Goal: Check status: Check status

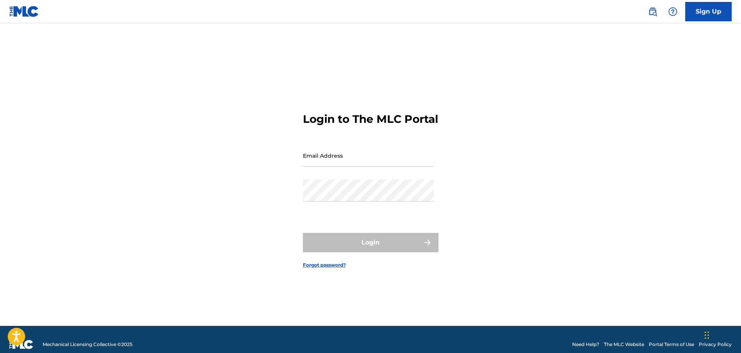
click at [345, 167] on input "Email Address" at bounding box center [368, 156] width 131 height 22
type input "[EMAIL_ADDRESS][DOMAIN_NAME]"
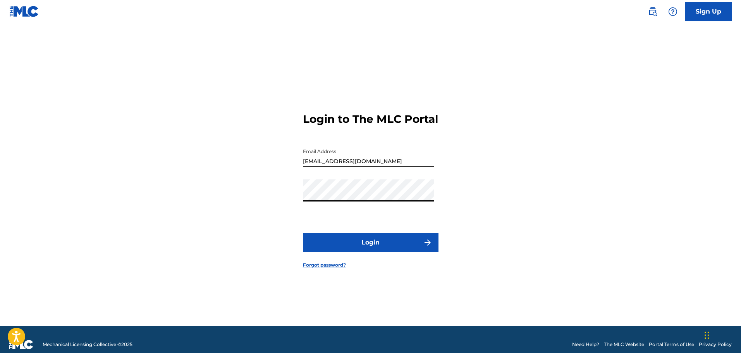
click at [303, 233] on button "Login" at bounding box center [371, 242] width 136 height 19
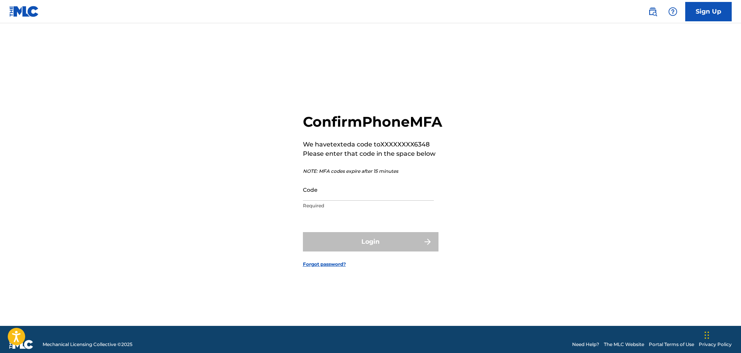
click at [392, 201] on input "Code" at bounding box center [368, 190] width 131 height 22
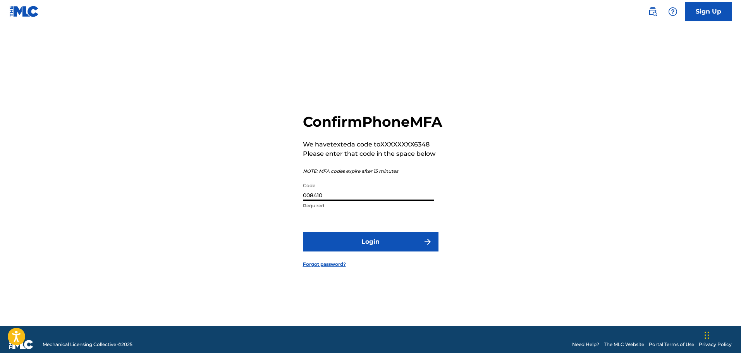
type input "008410"
click at [303, 232] on button "Login" at bounding box center [371, 241] width 136 height 19
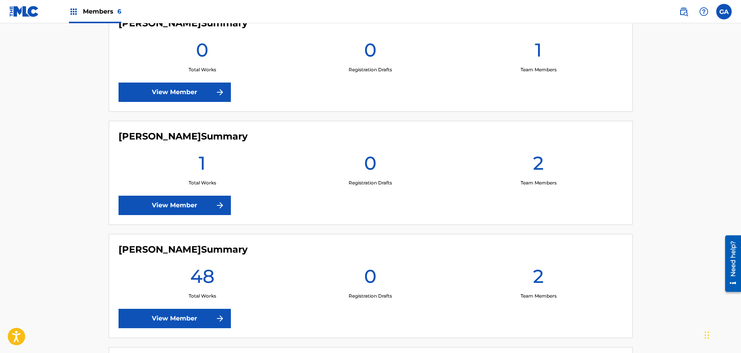
scroll to position [610, 0]
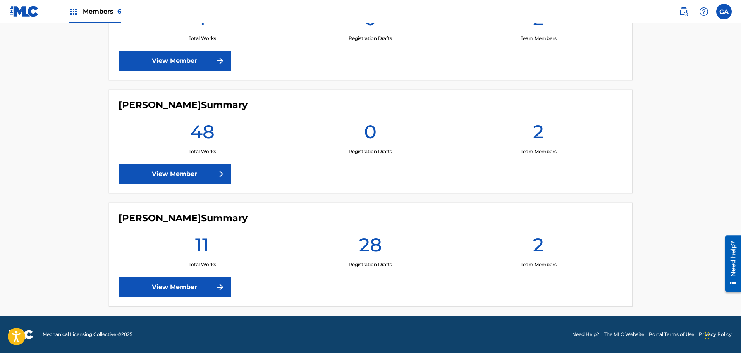
click at [195, 285] on link "View Member" at bounding box center [175, 286] width 112 height 19
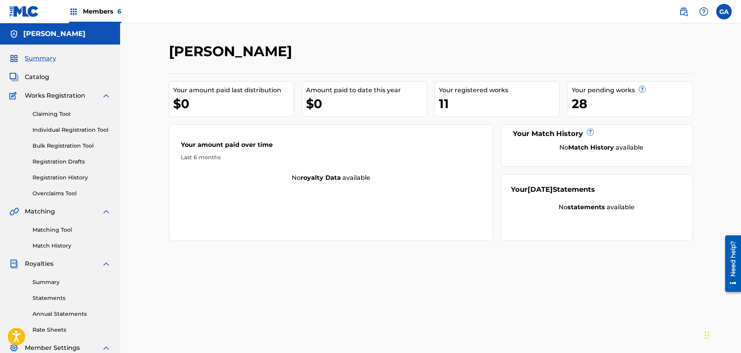
click at [34, 12] on img at bounding box center [24, 11] width 30 height 11
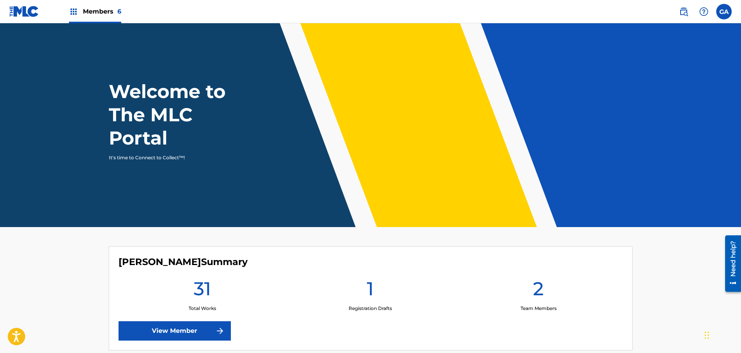
click at [215, 327] on img at bounding box center [219, 330] width 9 height 9
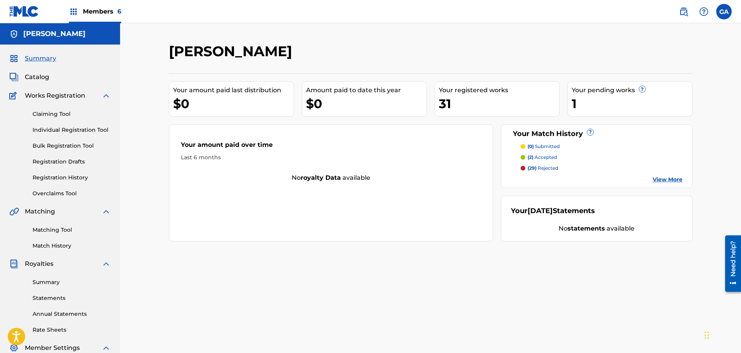
click at [60, 245] on link "Match History" at bounding box center [72, 246] width 78 height 8
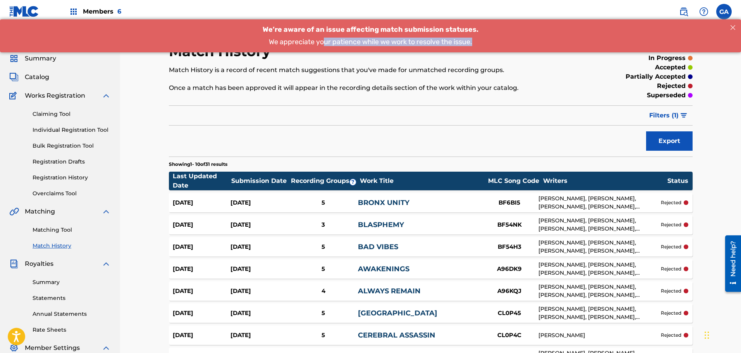
drag, startPoint x: 323, startPoint y: 34, endPoint x: 490, endPoint y: 41, distance: 167.2
click at [490, 41] on div "We’re aware of an issue affecting match submission statuses. We appreciate your…" at bounding box center [370, 35] width 741 height 33
click at [490, 41] on div "We appreciate your patience while we work to resolve the issue." at bounding box center [371, 42] width 718 height 9
click at [40, 61] on span "Summary" at bounding box center [40, 58] width 31 height 9
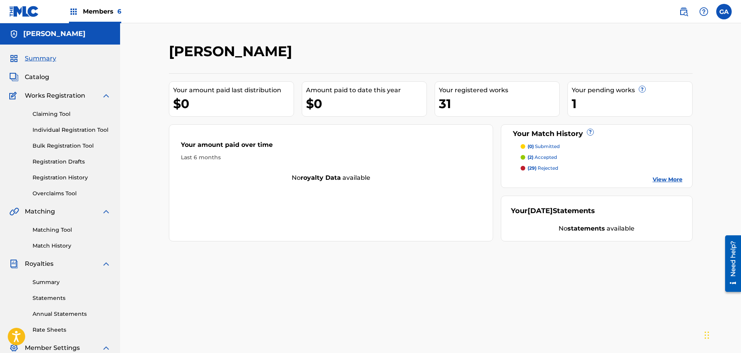
click at [40, 76] on span "Catalog" at bounding box center [37, 76] width 24 height 9
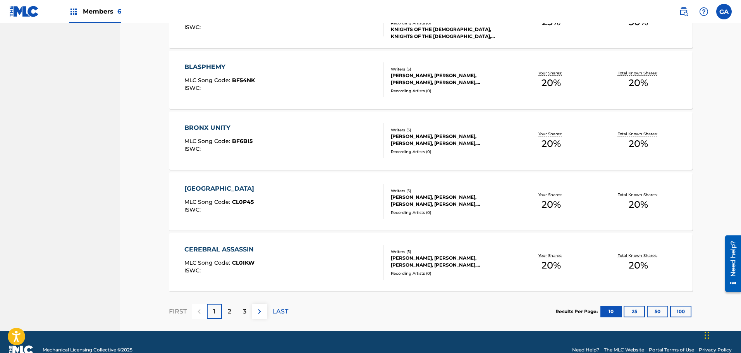
scroll to position [534, 0]
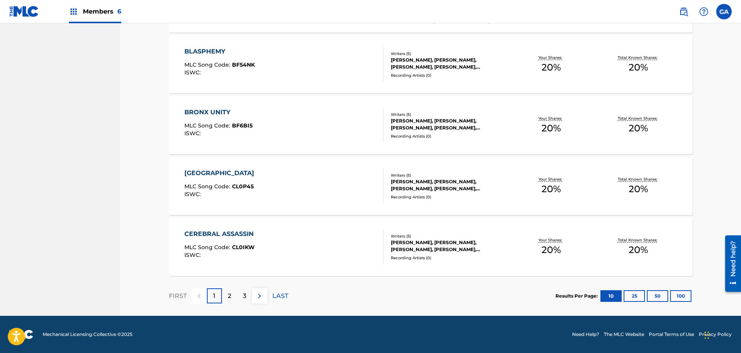
click at [688, 295] on button "100" at bounding box center [680, 296] width 21 height 12
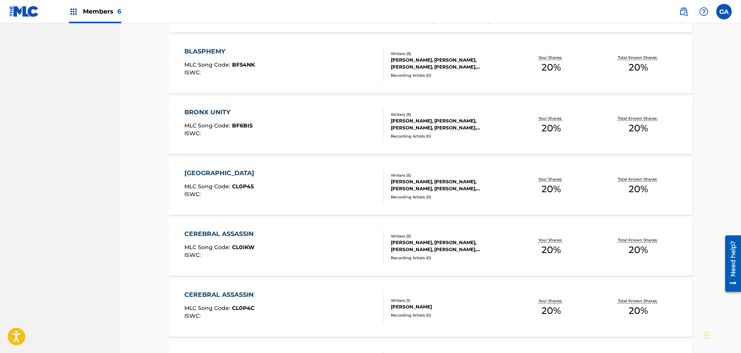
scroll to position [1808, 0]
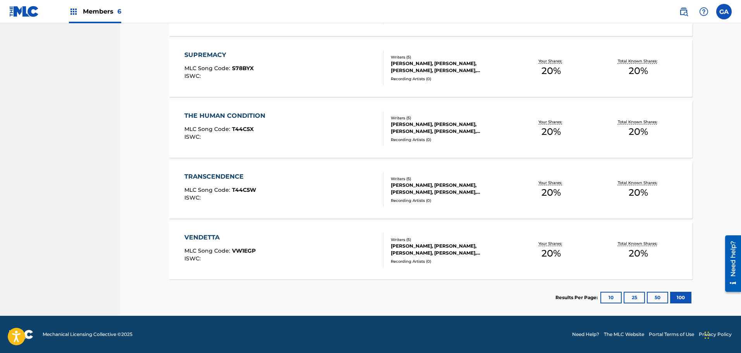
click at [406, 246] on div "[PERSON_NAME], [PERSON_NAME], [PERSON_NAME], [PERSON_NAME], [PERSON_NAME]" at bounding box center [449, 250] width 117 height 14
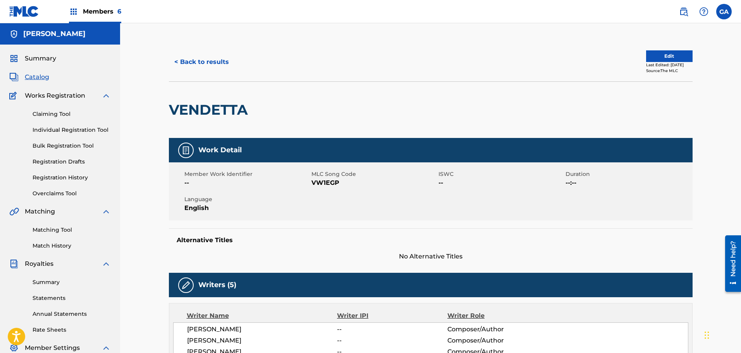
click at [54, 239] on div "Matching Tool Match History" at bounding box center [60, 233] width 102 height 34
click at [49, 245] on link "Match History" at bounding box center [72, 246] width 78 height 8
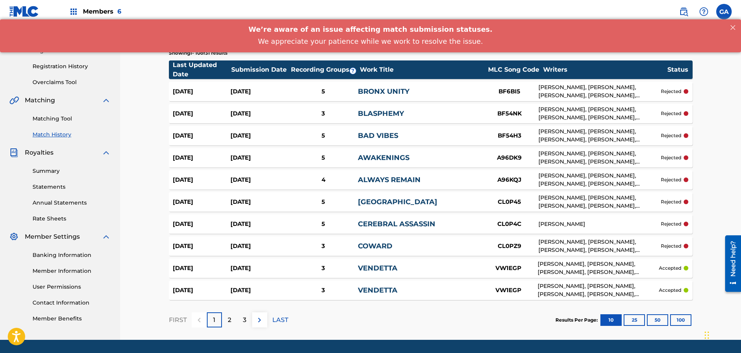
scroll to position [135, 0]
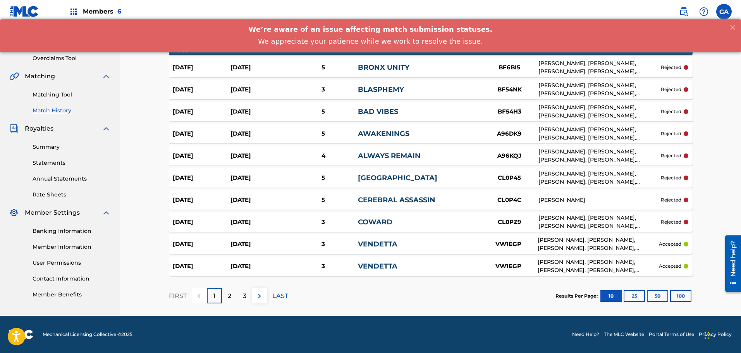
click at [40, 11] on div "Members 6" at bounding box center [65, 11] width 112 height 23
drag, startPoint x: 27, startPoint y: 13, endPoint x: 35, endPoint y: 1, distance: 14.6
click at [27, 13] on img at bounding box center [24, 11] width 30 height 11
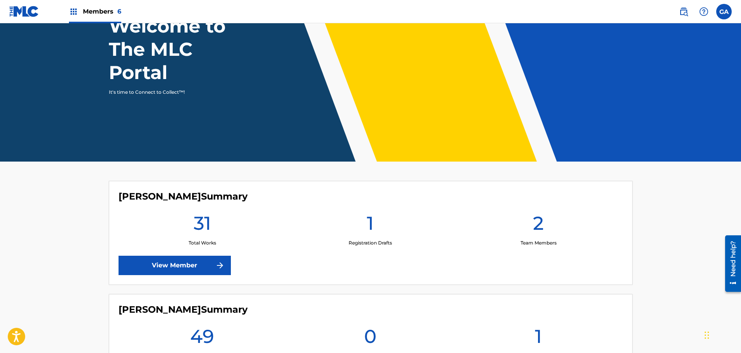
scroll to position [194, 0]
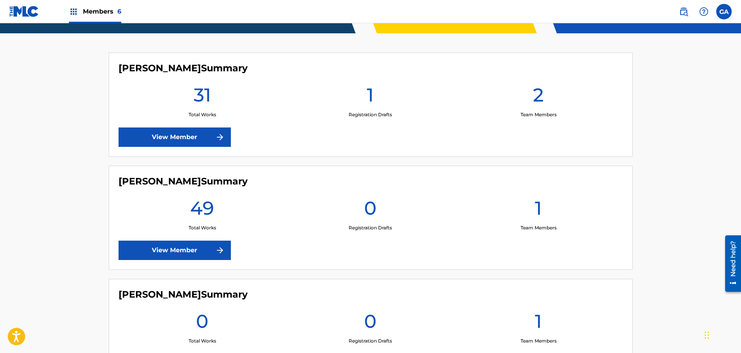
click at [172, 257] on link "View Member" at bounding box center [175, 250] width 112 height 19
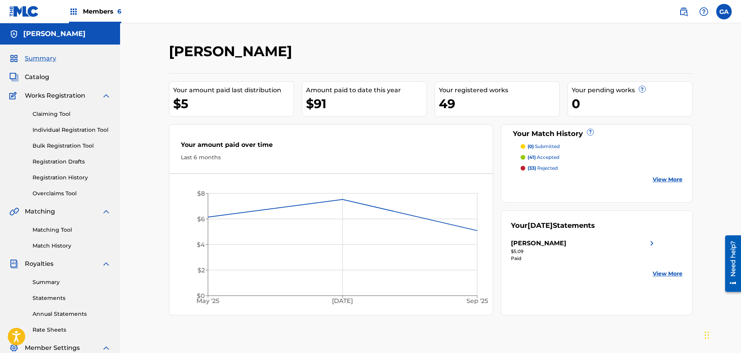
click at [63, 245] on link "Match History" at bounding box center [72, 246] width 78 height 8
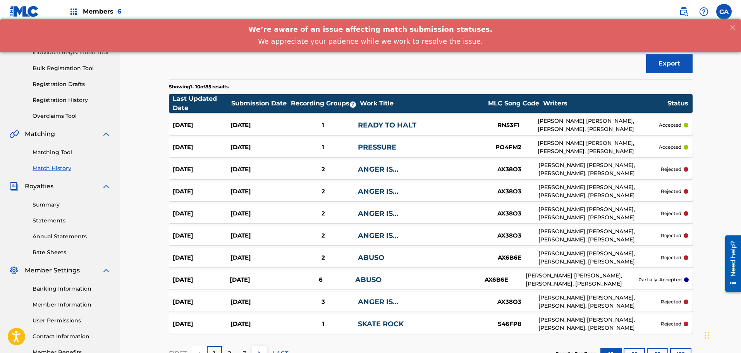
scroll to position [135, 0]
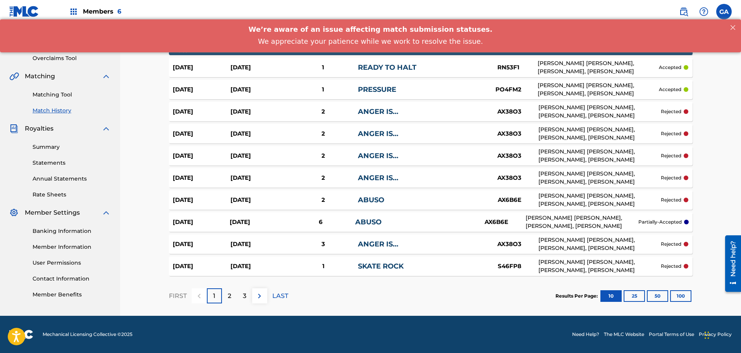
click at [682, 296] on button "100" at bounding box center [680, 296] width 21 height 12
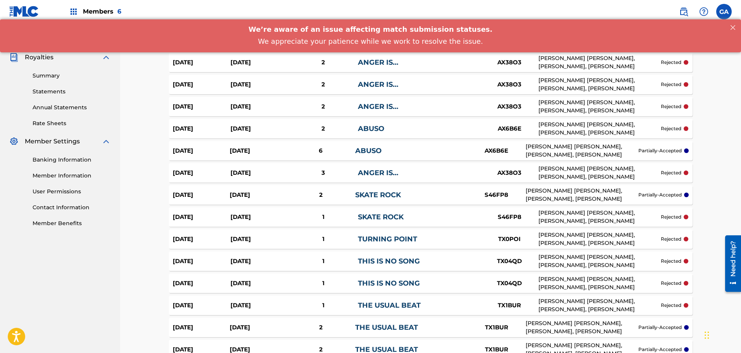
scroll to position [329, 0]
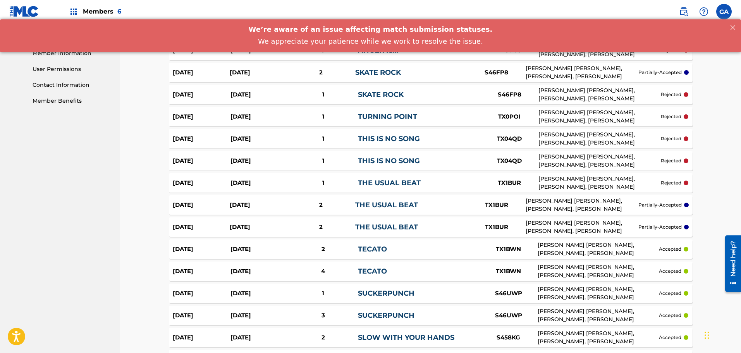
click at [568, 227] on div "[PERSON_NAME] [PERSON_NAME], [PERSON_NAME], [PERSON_NAME]" at bounding box center [582, 227] width 113 height 16
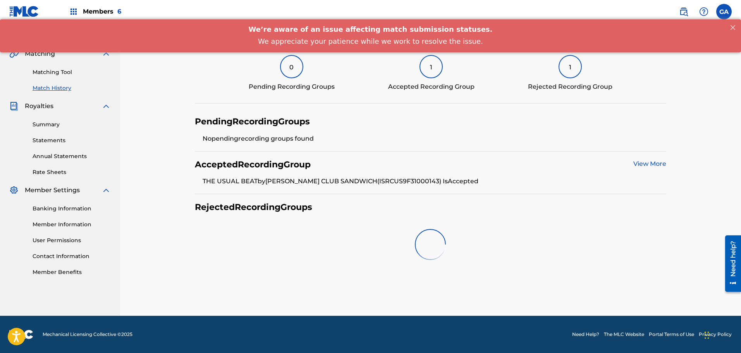
scroll to position [127, 0]
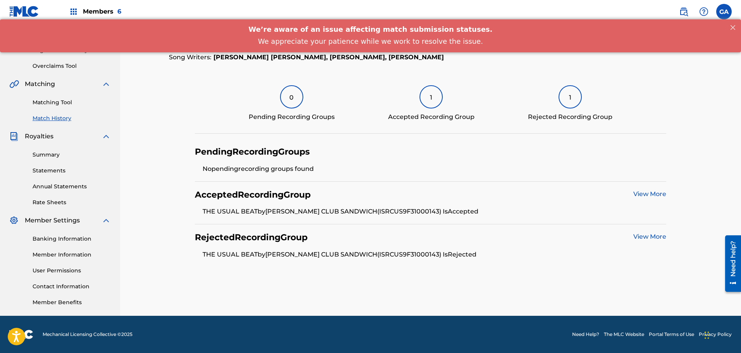
click at [640, 237] on link "View More" at bounding box center [650, 236] width 33 height 7
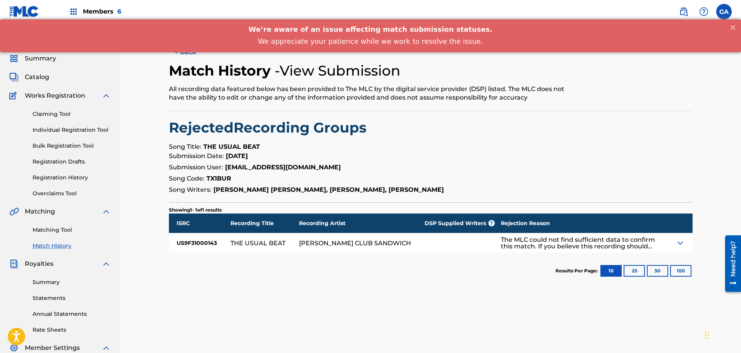
click at [684, 243] on img at bounding box center [680, 242] width 9 height 9
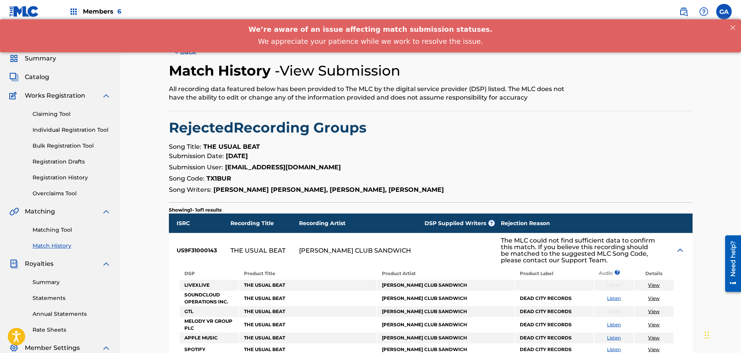
click at [193, 52] on div "We’re aware of an issue affecting match submission statuses. We appreciate your…" at bounding box center [370, 35] width 741 height 33
click at [191, 54] on button "< Back" at bounding box center [192, 52] width 47 height 19
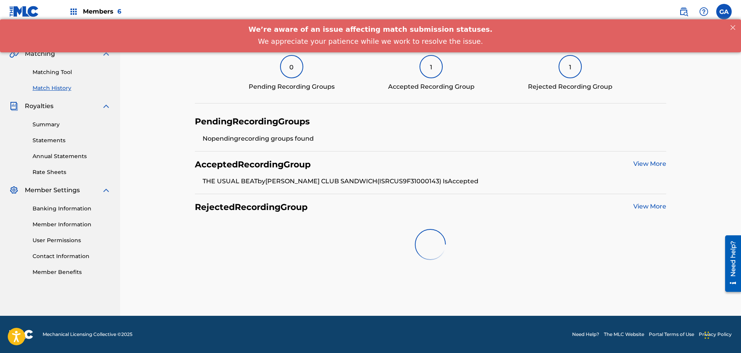
scroll to position [127, 0]
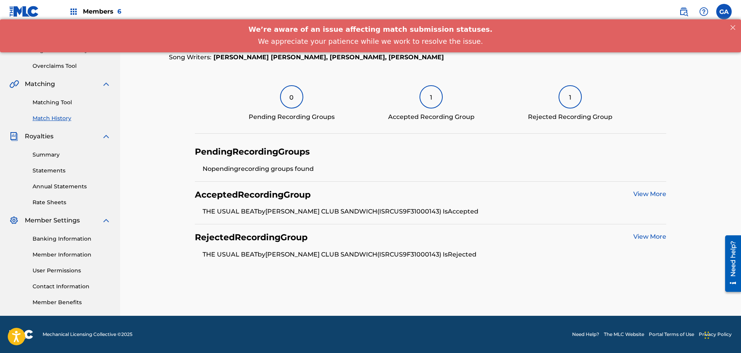
click at [657, 194] on link "View More" at bounding box center [650, 193] width 33 height 7
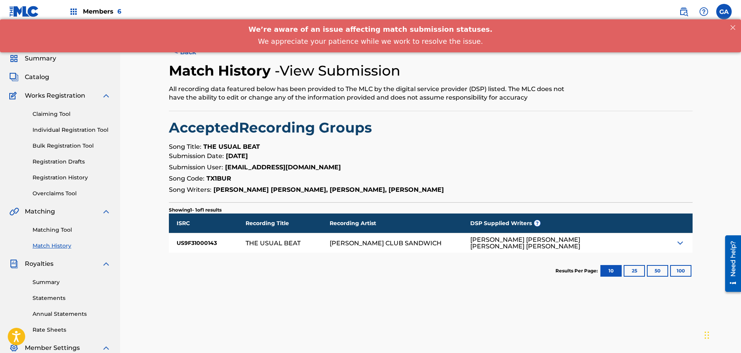
click at [684, 243] on img at bounding box center [680, 242] width 9 height 9
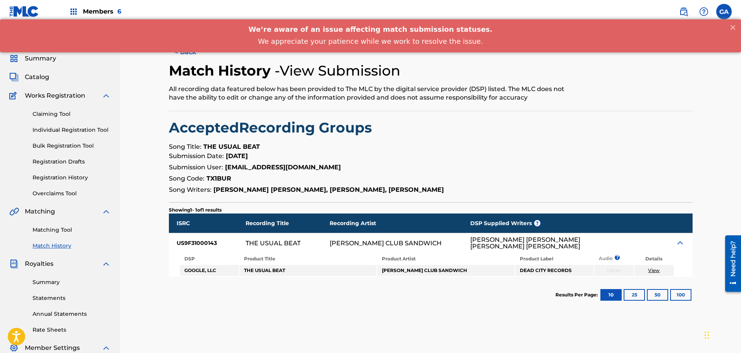
click at [36, 56] on span "Summary" at bounding box center [40, 58] width 31 height 9
